Goal: Navigation & Orientation: Find specific page/section

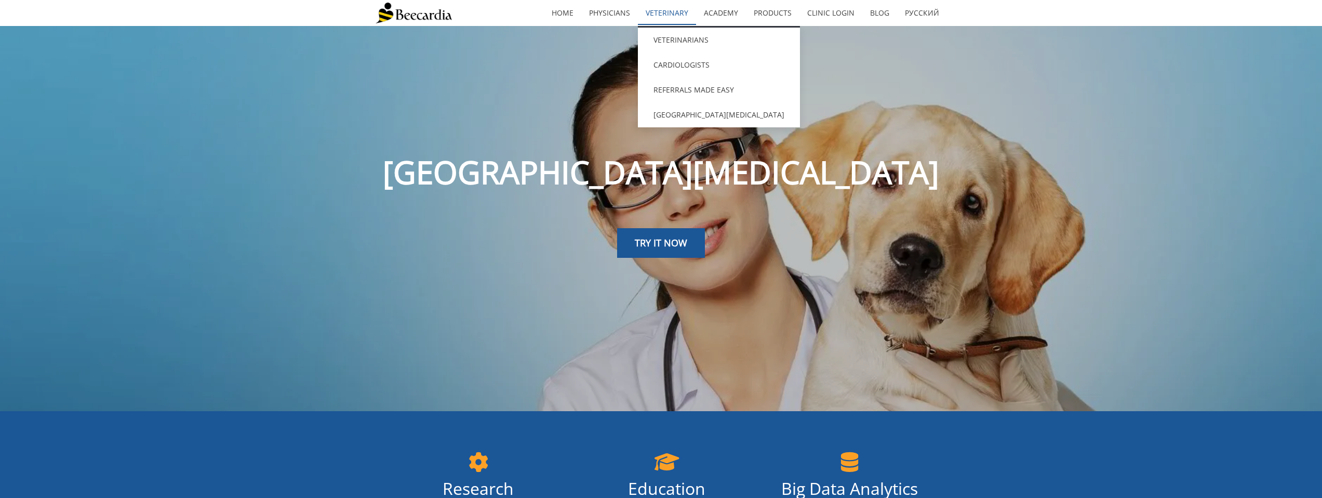
click at [667, 11] on link "Veterinary" at bounding box center [667, 13] width 58 height 24
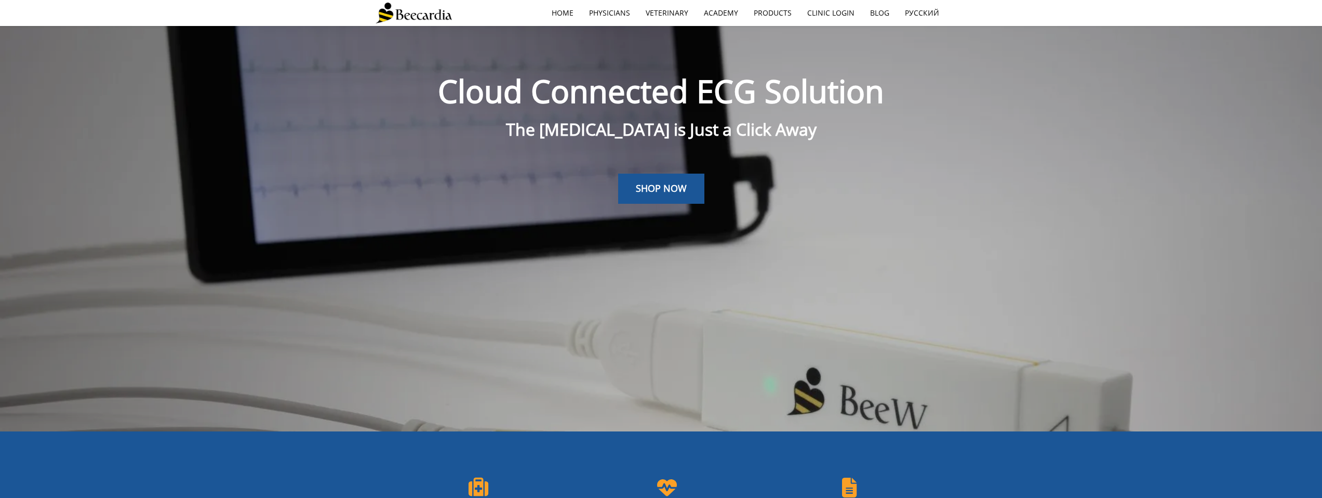
scroll to position [26, 0]
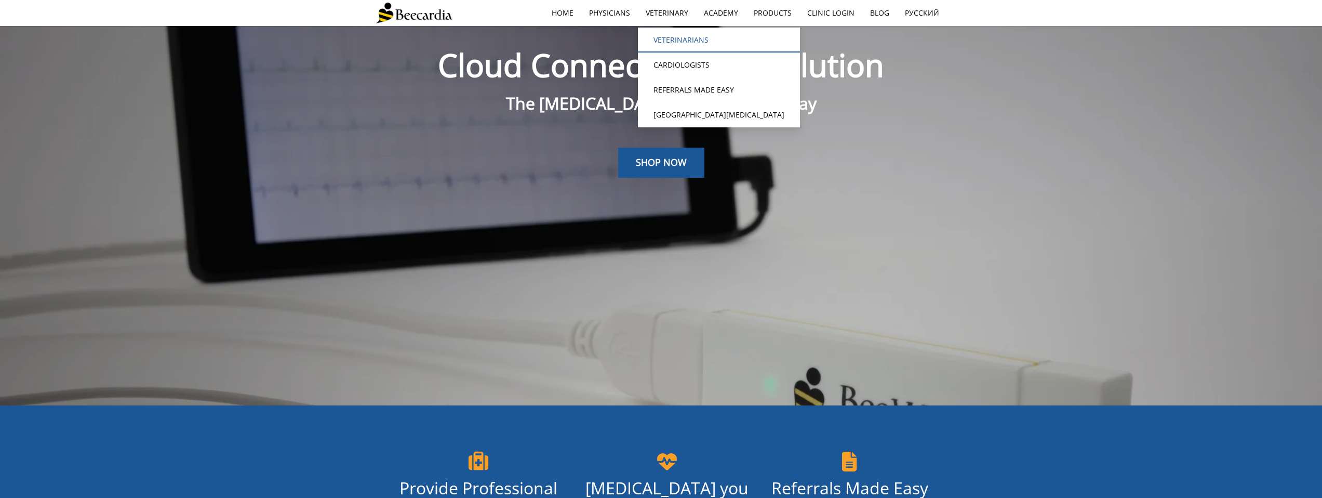
click at [663, 43] on link "Veterinarians" at bounding box center [719, 40] width 162 height 25
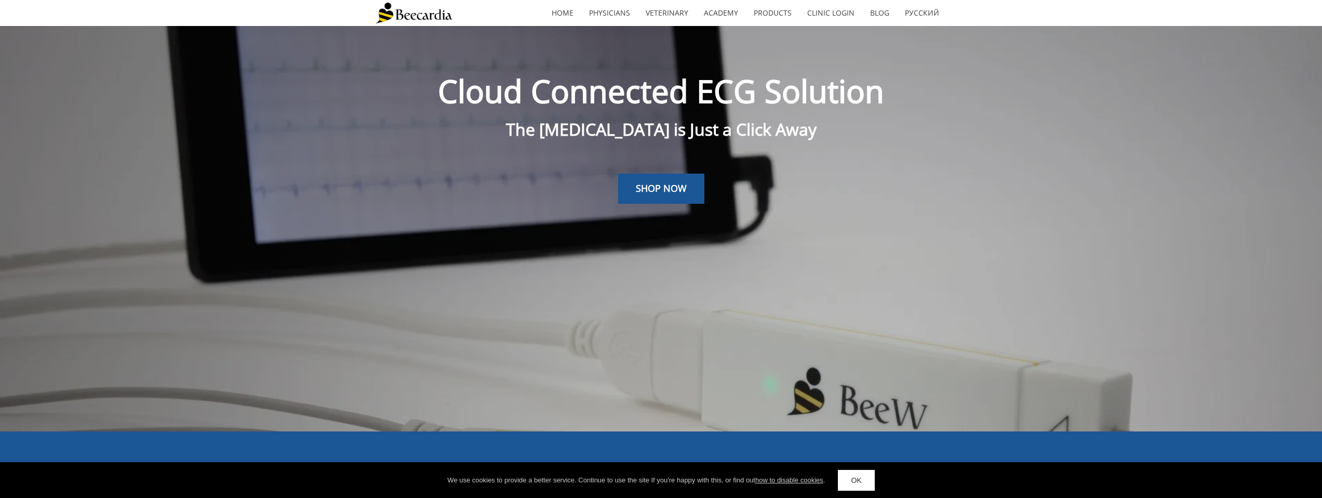
click at [859, 477] on link "OK" at bounding box center [856, 480] width 36 height 21
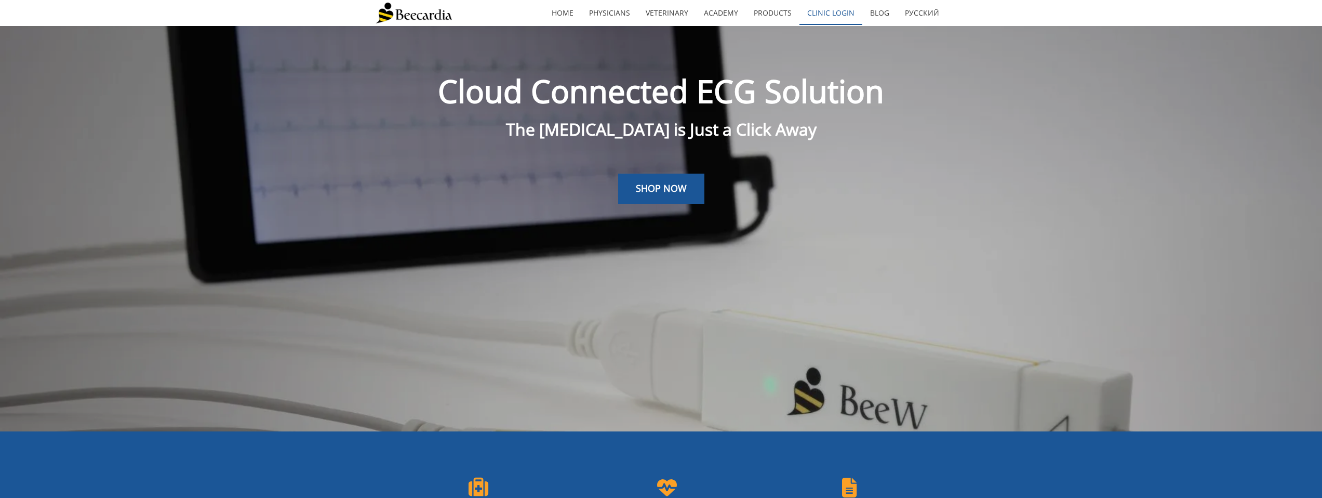
click at [808, 11] on link "Clinic Login" at bounding box center [831, 13] width 63 height 24
